Goal: Transaction & Acquisition: Purchase product/service

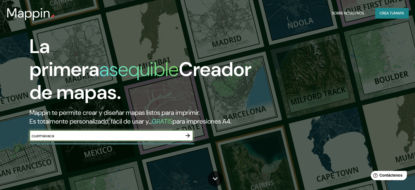
click at [91, 139] on input "cuernavaca" at bounding box center [105, 135] width 153 height 6
type input "c"
paste input "Laurel, [GEOGRAPHIC_DATA][PERSON_NAME], 62326 Col. [GEOGRAPHIC_DATA], [GEOGRAPH…"
type input "Laurel, [GEOGRAPHIC_DATA][PERSON_NAME], 62326 Col. [GEOGRAPHIC_DATA], [GEOGRAPH…"
click at [188, 139] on icon "button" at bounding box center [187, 135] width 7 height 7
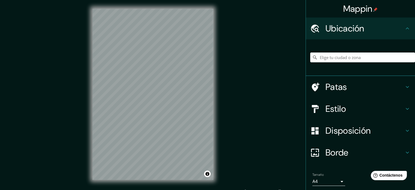
click at [346, 58] on input "Elige tu ciudad o zona" at bounding box center [362, 57] width 105 height 10
type input "[GEOGRAPHIC_DATA], [GEOGRAPHIC_DATA], [GEOGRAPHIC_DATA]"
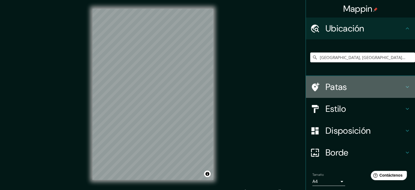
click at [371, 89] on h4 "Patas" at bounding box center [364, 86] width 79 height 11
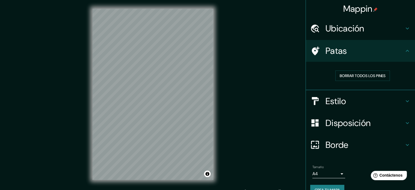
click at [387, 52] on h4 "Patas" at bounding box center [364, 50] width 79 height 11
click at [312, 50] on icon at bounding box center [316, 50] width 8 height 9
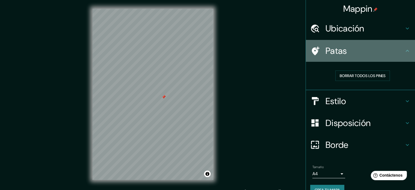
click at [405, 50] on icon at bounding box center [407, 50] width 7 height 7
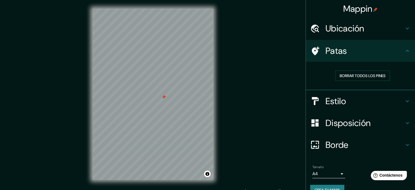
click at [386, 51] on h4 "Patas" at bounding box center [364, 50] width 79 height 11
click at [404, 29] on icon at bounding box center [407, 28] width 7 height 7
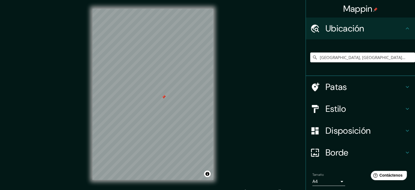
click at [404, 29] on icon at bounding box center [407, 28] width 7 height 7
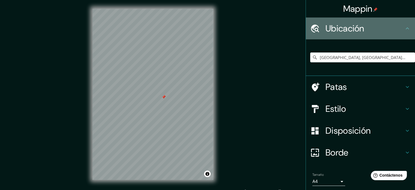
click at [404, 27] on icon at bounding box center [407, 28] width 7 height 7
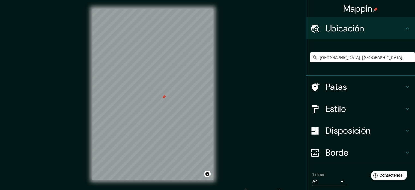
click at [404, 85] on icon at bounding box center [407, 86] width 7 height 7
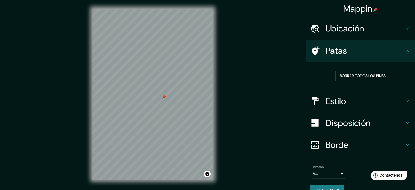
click at [312, 48] on icon at bounding box center [316, 50] width 8 height 9
click at [399, 101] on h4 "Estilo" at bounding box center [364, 100] width 79 height 11
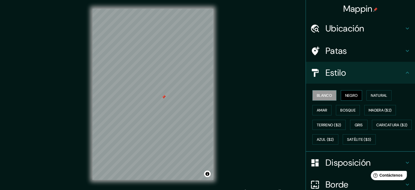
click at [345, 95] on font "Negro" at bounding box center [351, 95] width 13 height 5
click at [371, 96] on font "Natural" at bounding box center [379, 95] width 16 height 5
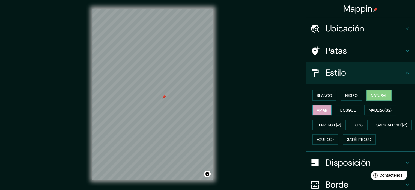
click at [320, 110] on font "Amar" at bounding box center [322, 109] width 10 height 5
click at [340, 109] on font "Bosque" at bounding box center [347, 109] width 15 height 5
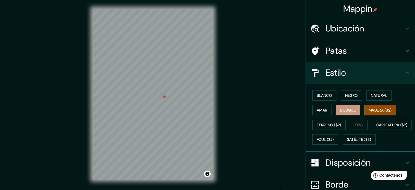
click at [369, 108] on font "Madera ($2)" at bounding box center [380, 109] width 23 height 5
click at [327, 126] on font "Terreno ($2)" at bounding box center [329, 124] width 25 height 5
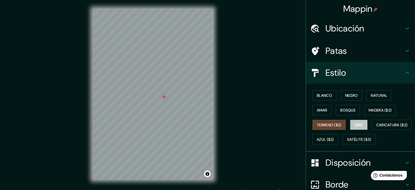
click at [355, 122] on font "Gris" at bounding box center [359, 124] width 8 height 5
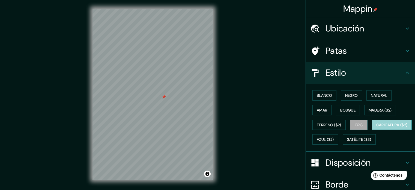
drag, startPoint x: 325, startPoint y: 137, endPoint x: 331, endPoint y: 135, distance: 5.7
click at [376, 127] on font "Caricatura ($2)" at bounding box center [391, 124] width 31 height 5
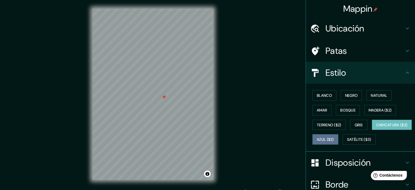
click at [338, 138] on button "Azul ($2)" at bounding box center [325, 139] width 26 height 10
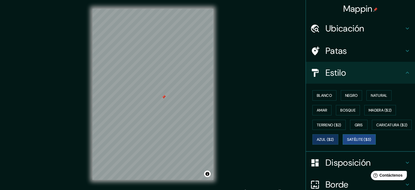
click at [347, 142] on font "Satélite ($3)" at bounding box center [359, 139] width 24 height 5
click at [376, 97] on font "Natural" at bounding box center [379, 95] width 16 height 7
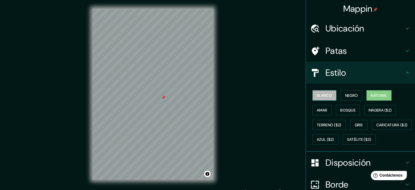
click at [318, 95] on font "Blanco" at bounding box center [324, 95] width 15 height 5
click at [376, 92] on font "Natural" at bounding box center [379, 95] width 16 height 7
click at [317, 98] on font "Blanco" at bounding box center [324, 95] width 15 height 7
click at [404, 74] on icon at bounding box center [407, 72] width 7 height 7
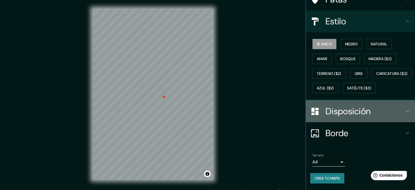
click at [396, 115] on h4 "Disposición" at bounding box center [364, 111] width 79 height 11
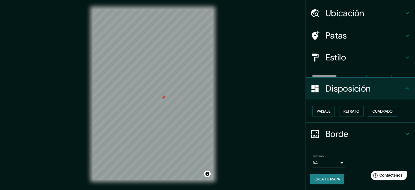
scroll to position [7, 0]
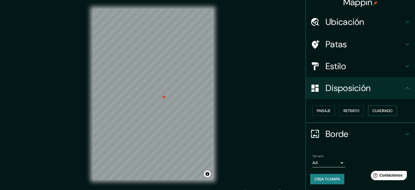
click at [368, 110] on button "Cuadrado" at bounding box center [382, 110] width 29 height 10
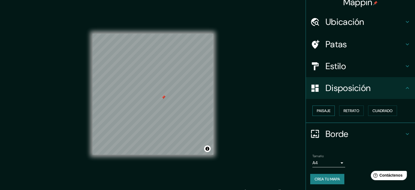
click at [323, 111] on font "Paisaje" at bounding box center [324, 110] width 14 height 5
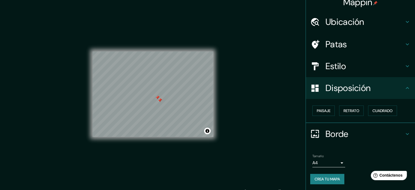
drag, startPoint x: 163, startPoint y: 104, endPoint x: 160, endPoint y: 100, distance: 5.3
click at [160, 100] on div at bounding box center [160, 100] width 4 height 4
click at [404, 132] on icon at bounding box center [407, 133] width 7 height 7
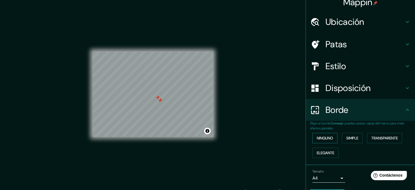
click at [324, 140] on font "Ninguno" at bounding box center [325, 137] width 16 height 7
click at [346, 139] on font "Simple" at bounding box center [352, 137] width 12 height 5
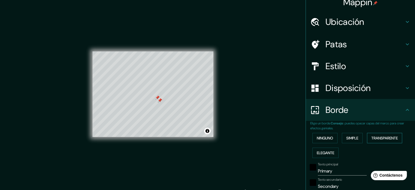
click at [379, 137] on font "Transparente" at bounding box center [384, 137] width 26 height 5
click at [321, 152] on font "Elegante" at bounding box center [325, 152] width 17 height 5
click at [323, 138] on font "Ninguno" at bounding box center [325, 137] width 16 height 5
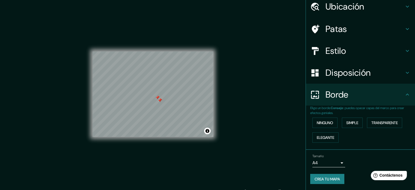
scroll to position [22, 0]
click at [337, 163] on body "Mappin Ubicación [GEOGRAPHIC_DATA], [GEOGRAPHIC_DATA], [GEOGRAPHIC_DATA] [GEOGR…" at bounding box center [207, 95] width 415 height 190
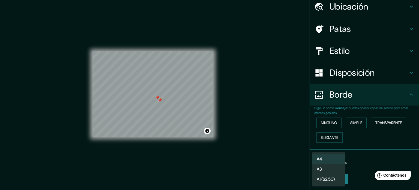
click at [333, 166] on li "A3" at bounding box center [328, 169] width 33 height 10
click at [337, 162] on body "Mappin Ubicación [GEOGRAPHIC_DATA], [GEOGRAPHIC_DATA], [GEOGRAPHIC_DATA] [GEOGR…" at bounding box center [209, 95] width 419 height 190
click at [330, 158] on li "A4" at bounding box center [328, 159] width 33 height 10
type input "single"
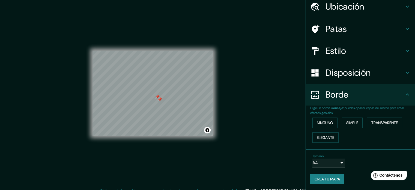
scroll to position [7, 0]
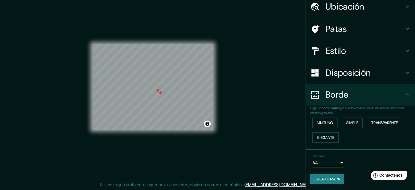
click at [330, 178] on font "Crea tu mapa" at bounding box center [327, 178] width 25 height 5
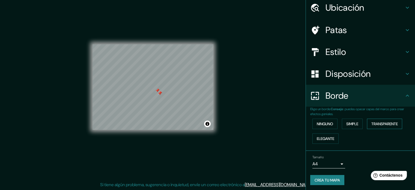
scroll to position [22, 0]
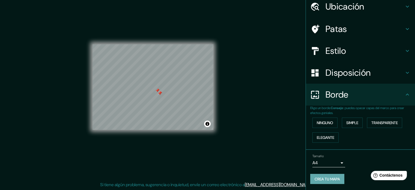
click at [330, 178] on font "Crea tu mapa" at bounding box center [327, 178] width 25 height 5
click at [208, 124] on button "Activar o desactivar atribución" at bounding box center [207, 123] width 7 height 7
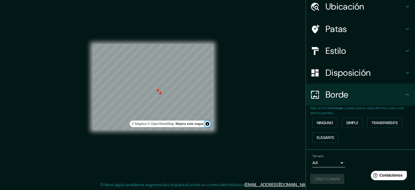
click at [211, 128] on div "© Mapbox © OpenStreetMap Mejora este mapa" at bounding box center [152, 86] width 121 height 85
click at [238, 119] on div "Mappin Ubicación [GEOGRAPHIC_DATA], [GEOGRAPHIC_DATA], [GEOGRAPHIC_DATA] [GEOGR…" at bounding box center [207, 91] width 415 height 197
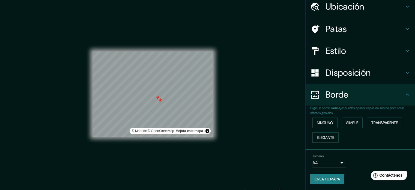
scroll to position [7, 0]
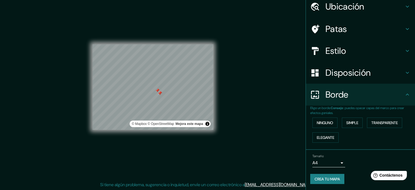
click at [366, 51] on h4 "Estilo" at bounding box center [364, 50] width 79 height 11
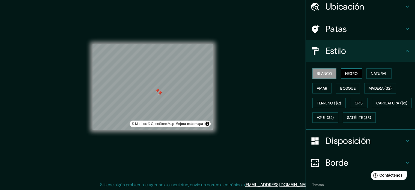
click at [345, 72] on font "Negro" at bounding box center [351, 73] width 13 height 5
click at [323, 74] on font "Blanco" at bounding box center [324, 73] width 15 height 5
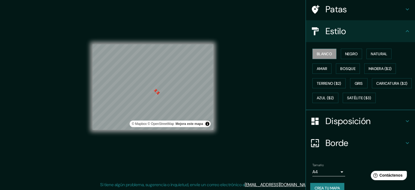
scroll to position [64, 0]
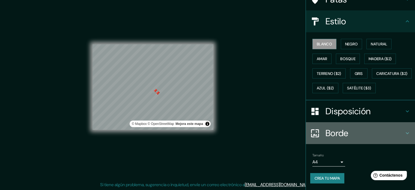
click at [399, 136] on h4 "Borde" at bounding box center [364, 132] width 79 height 11
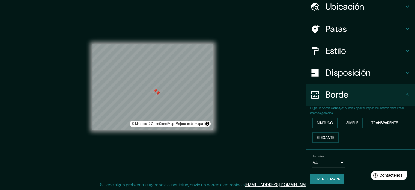
scroll to position [0, 0]
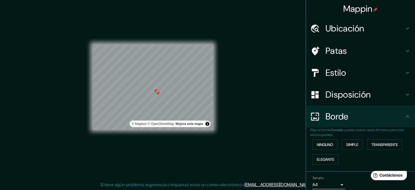
click at [364, 8] on font "Mappin" at bounding box center [357, 8] width 29 height 11
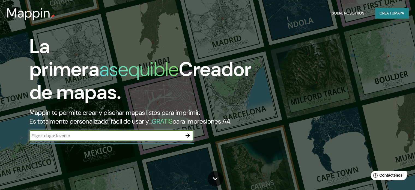
click at [397, 14] on font "mapa" at bounding box center [399, 13] width 10 height 5
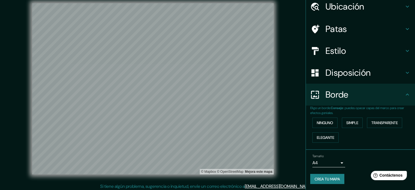
scroll to position [7, 0]
